Goal: Transaction & Acquisition: Purchase product/service

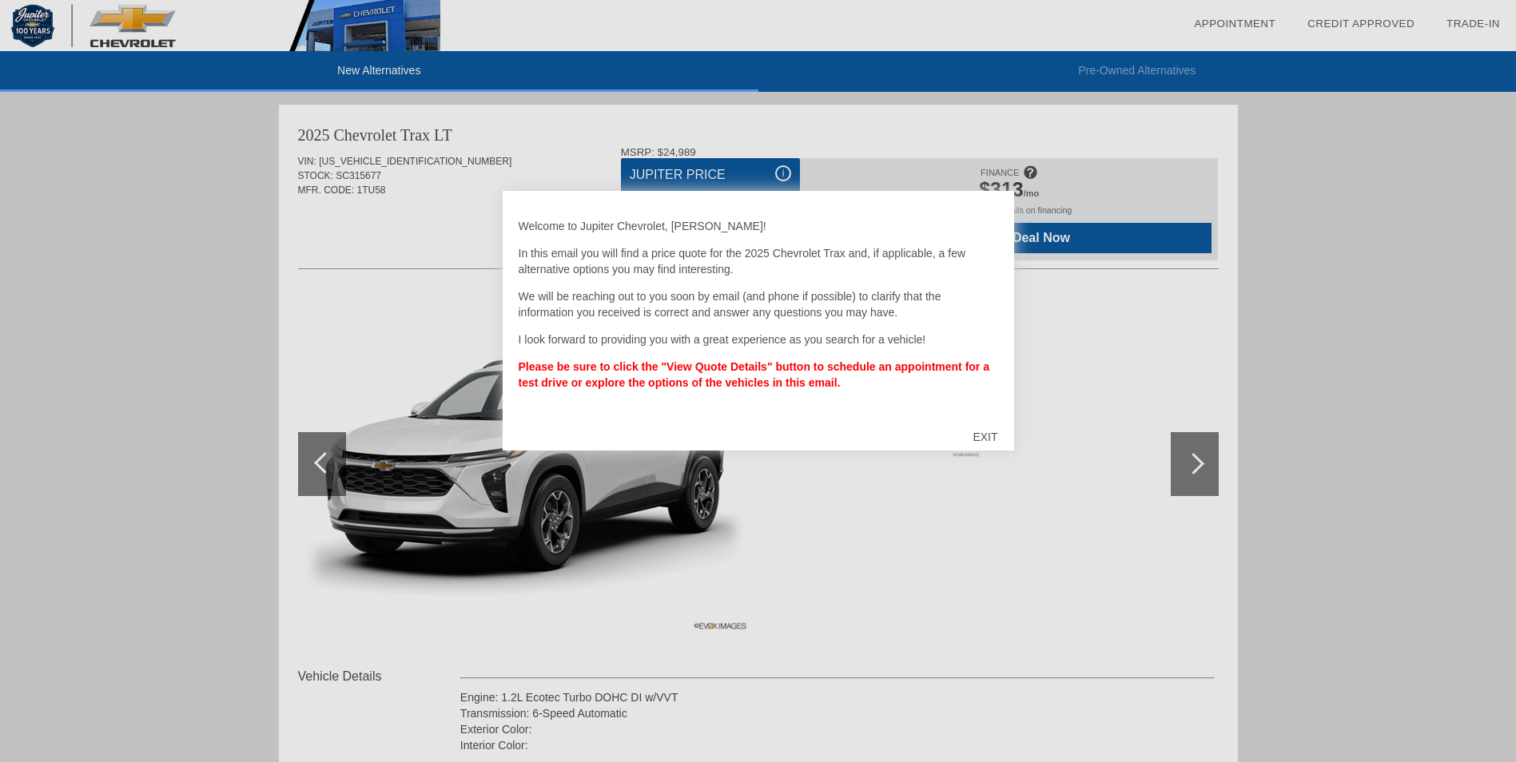
click at [1190, 451] on div at bounding box center [758, 381] width 1516 height 762
click at [1285, 457] on div at bounding box center [758, 381] width 1516 height 762
click at [988, 432] on div "EXIT" at bounding box center [984, 437] width 57 height 48
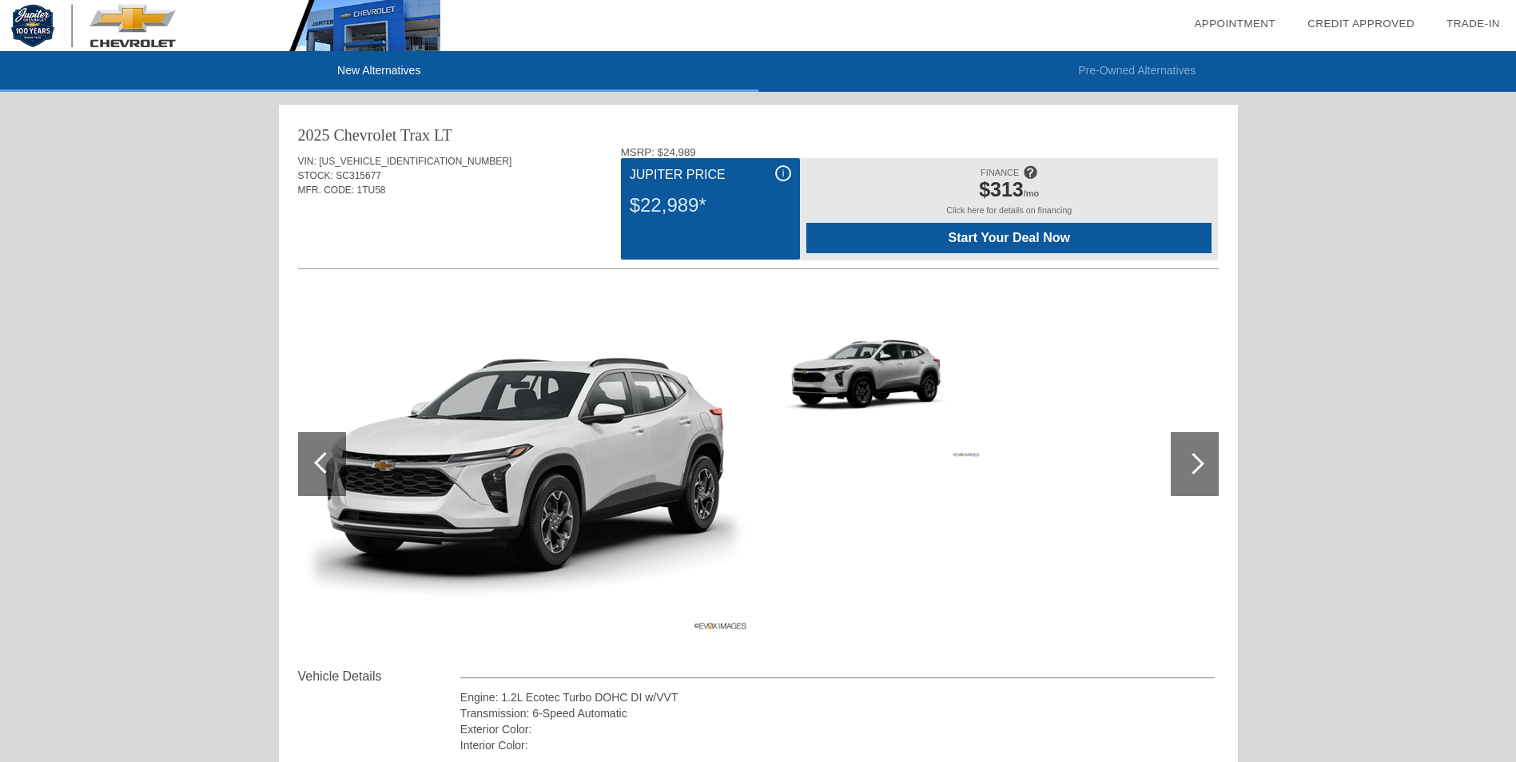
click at [1196, 462] on div at bounding box center [1194, 464] width 22 height 22
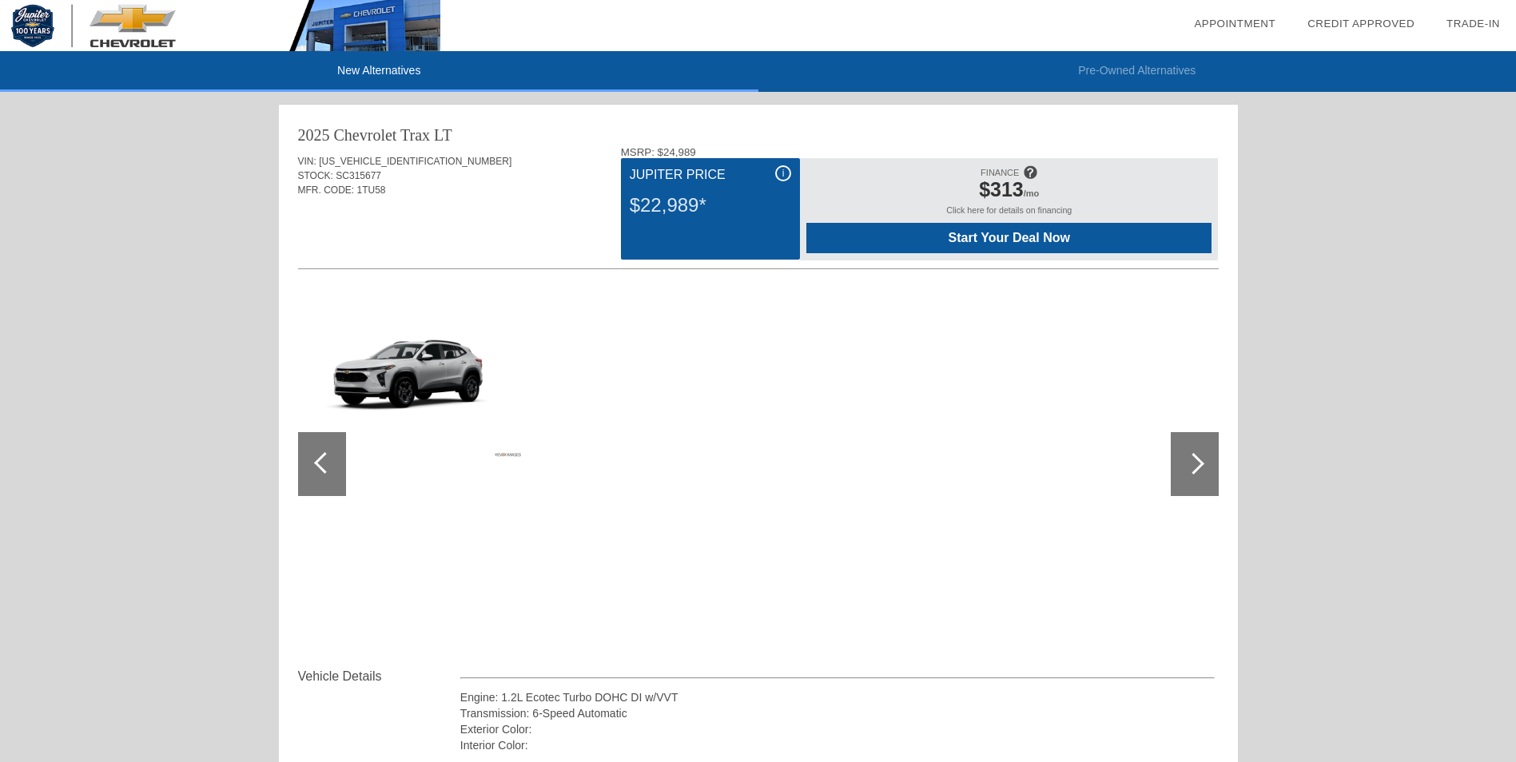
click at [1196, 462] on div at bounding box center [1194, 464] width 22 height 22
click at [323, 447] on div at bounding box center [322, 464] width 48 height 64
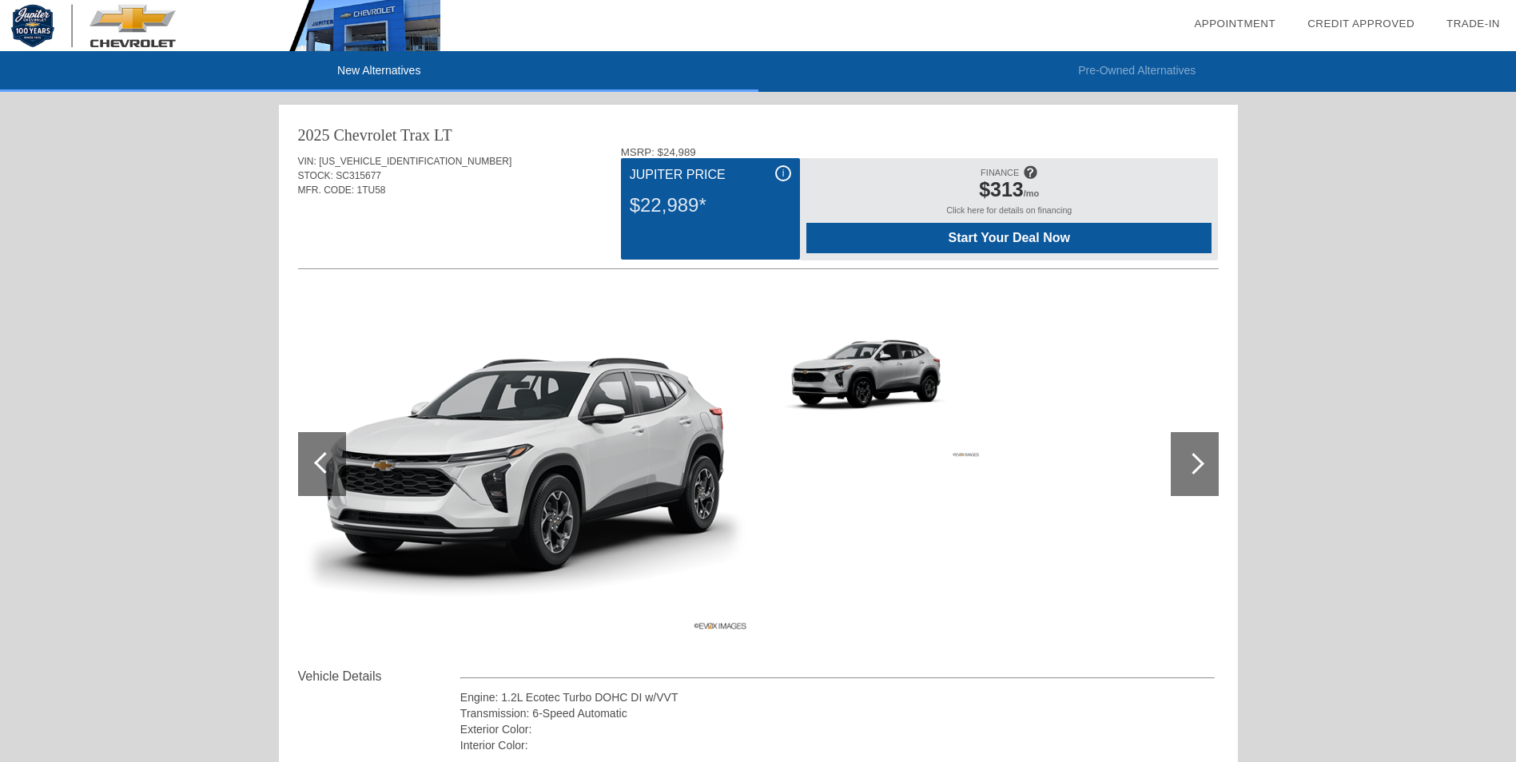
click at [510, 449] on img at bounding box center [524, 464] width 453 height 339
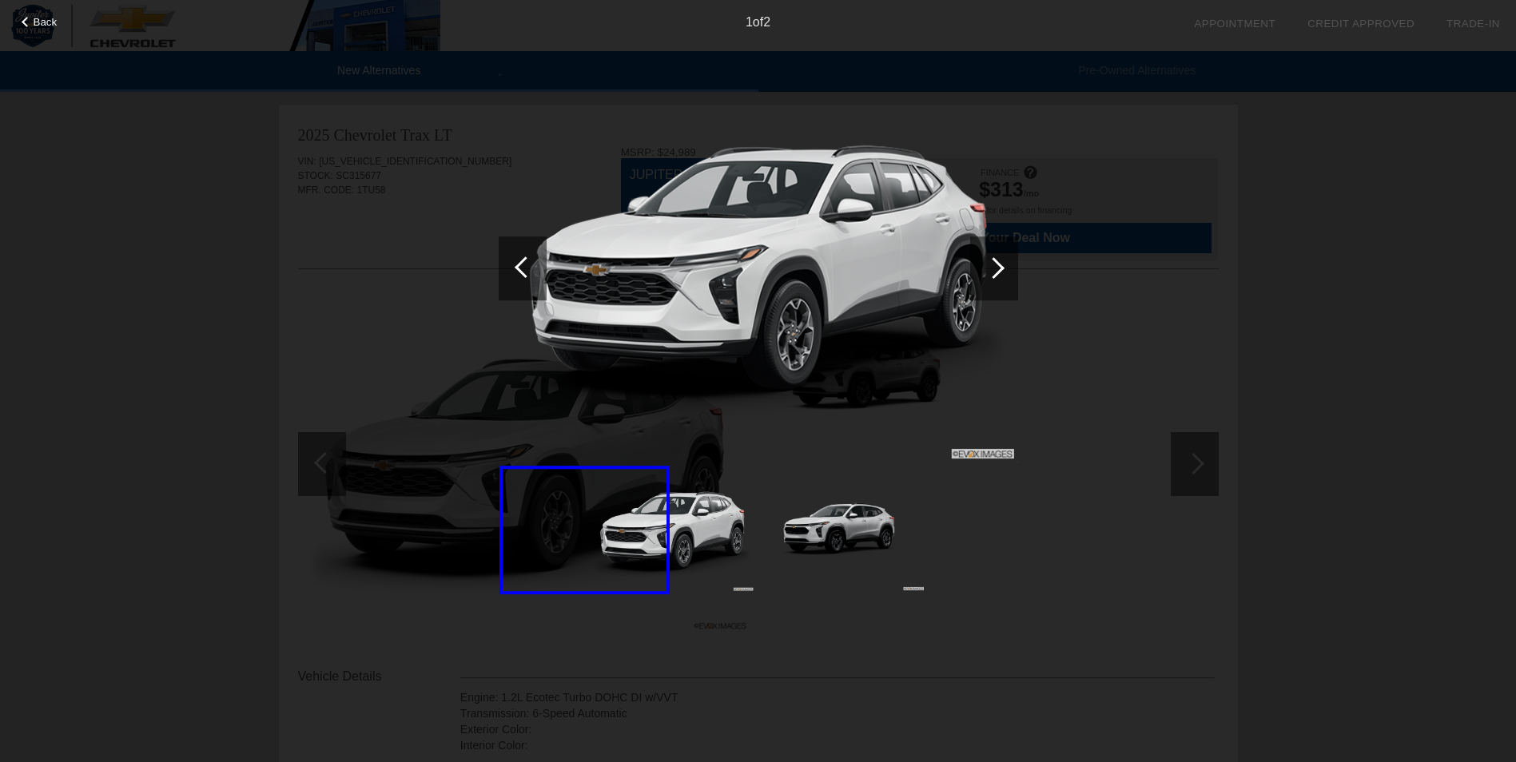
click at [26, 26] on div at bounding box center [27, 22] width 10 height 10
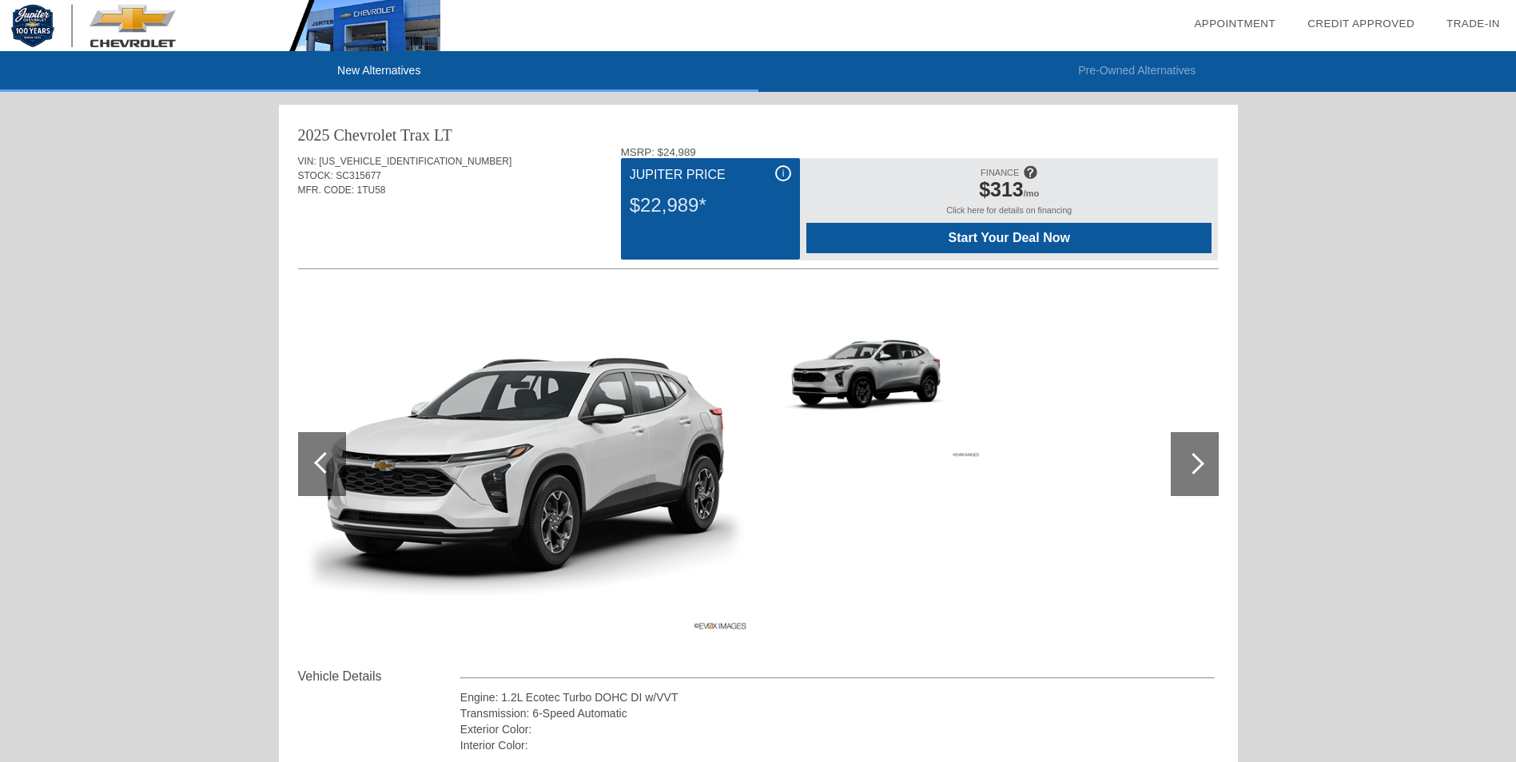
click at [988, 209] on div "Click here for details on financing" at bounding box center [1008, 214] width 405 height 18
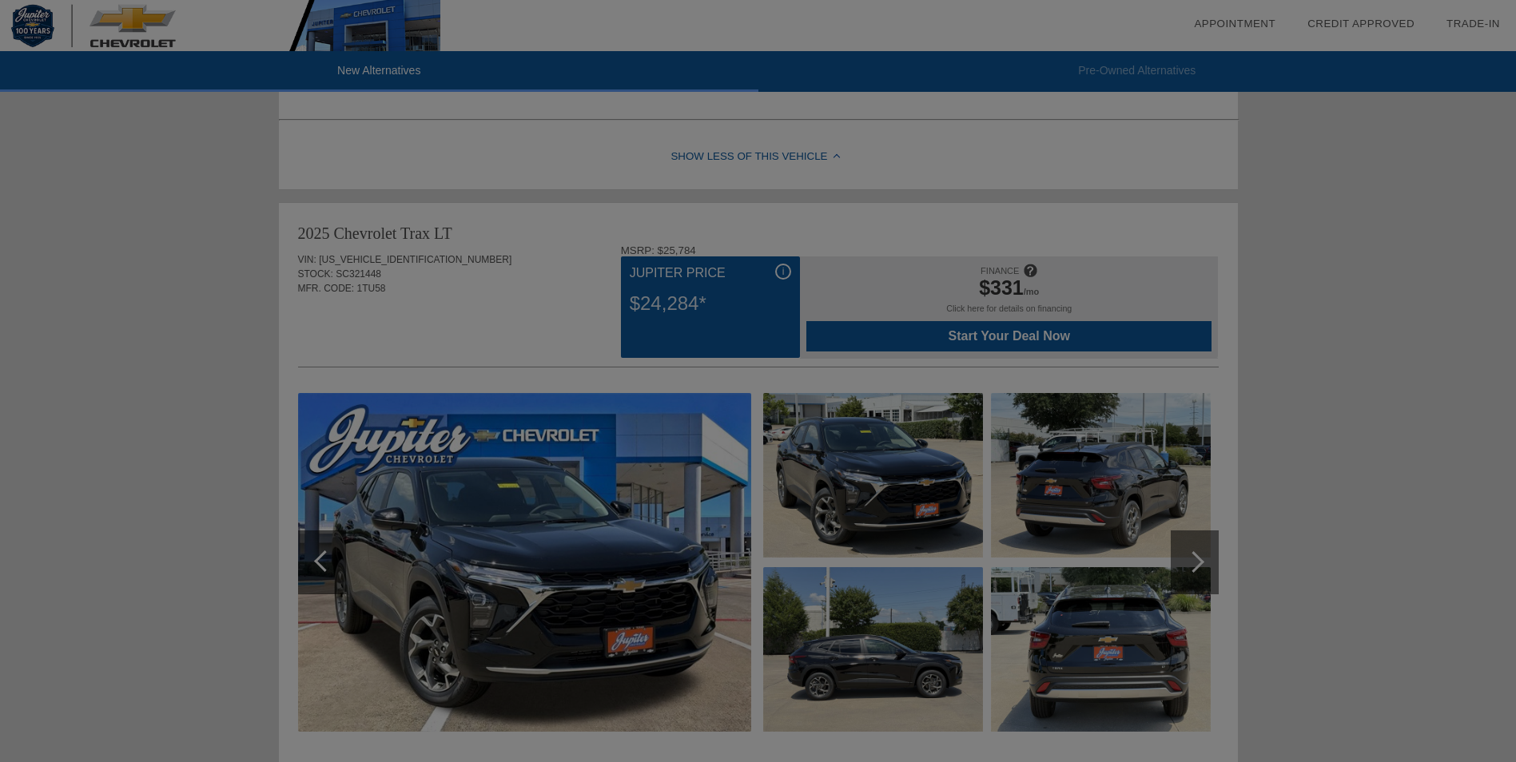
scroll to position [879, 0]
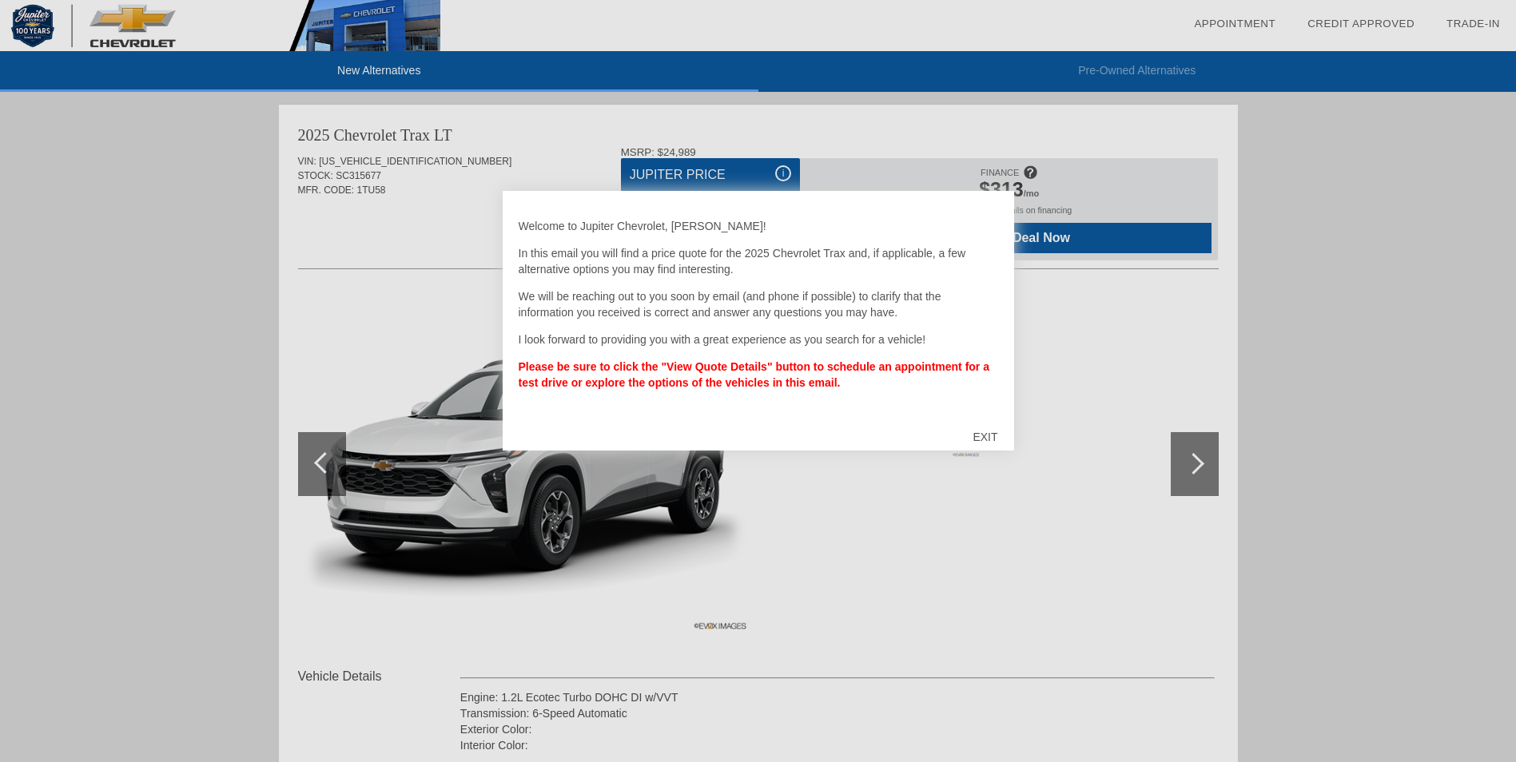
click at [977, 436] on div "EXIT" at bounding box center [984, 437] width 57 height 48
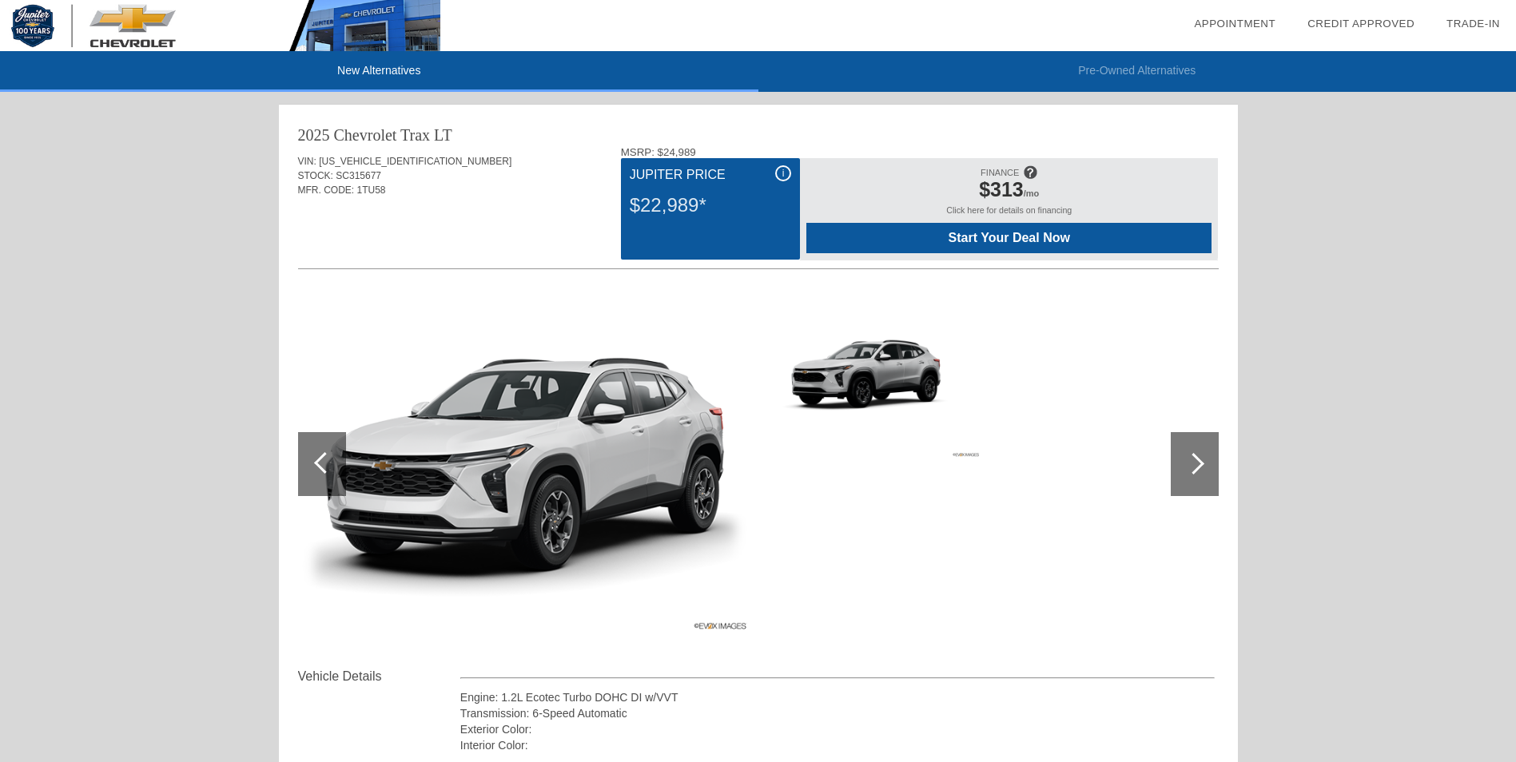
click at [964, 241] on span "Start Your Deal Now" at bounding box center [1008, 238] width 365 height 14
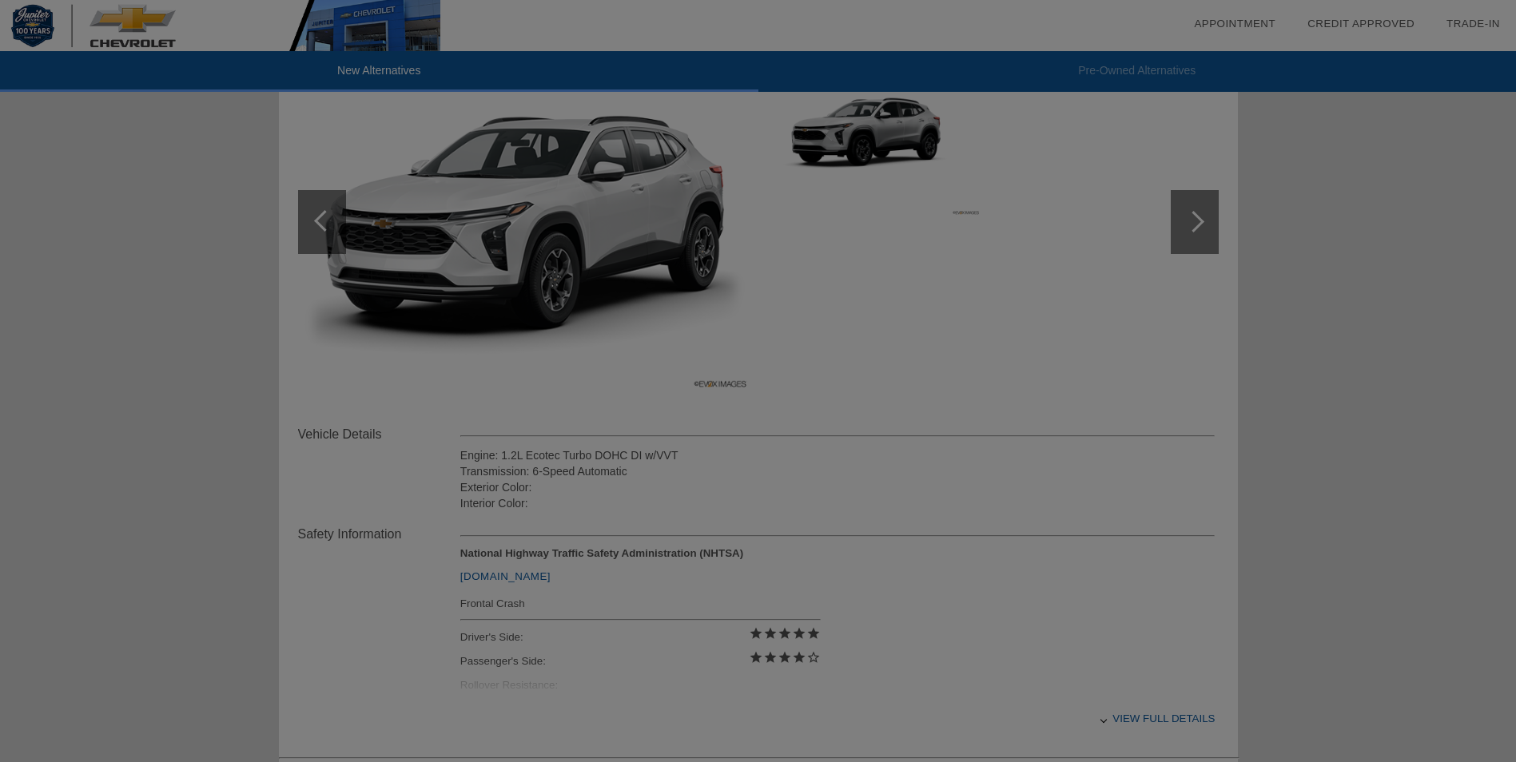
scroll to position [320, 0]
